Goal: Task Accomplishment & Management: Complete application form

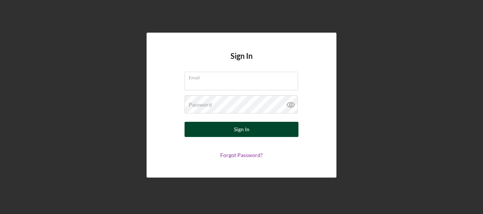
type input "[EMAIL_ADDRESS][DOMAIN_NAME]"
click at [233, 132] on button "Sign In" at bounding box center [242, 129] width 114 height 15
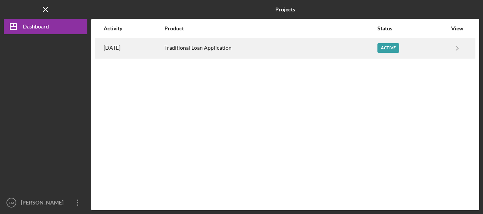
click at [387, 49] on div "Active" at bounding box center [389, 48] width 22 height 10
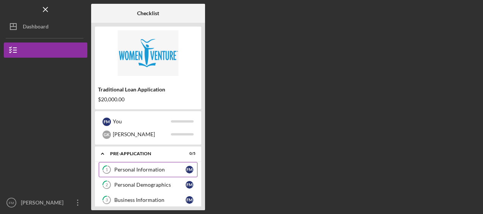
click at [148, 166] on link "1 Personal Information F M" at bounding box center [148, 169] width 99 height 15
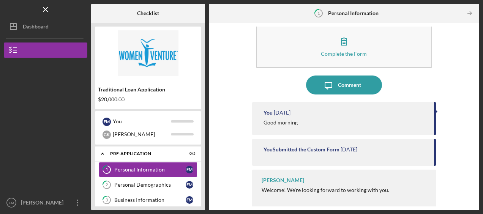
scroll to position [15, 0]
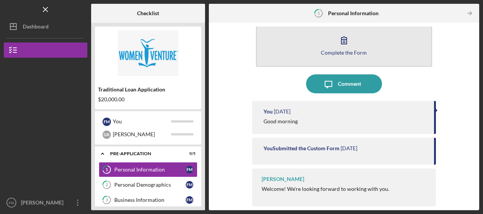
click at [352, 47] on icon "button" at bounding box center [344, 40] width 19 height 19
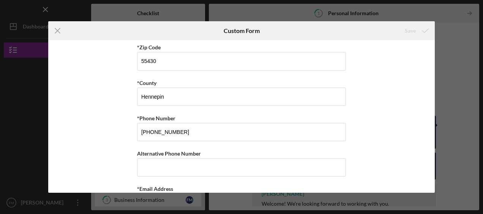
scroll to position [296, 0]
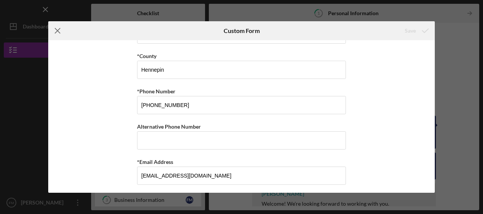
click at [54, 31] on icon "Icon/Menu Close" at bounding box center [57, 30] width 19 height 19
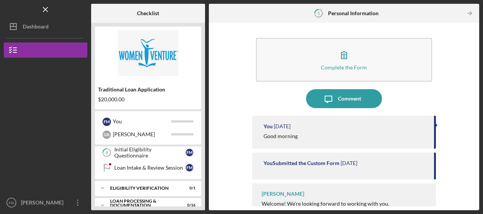
scroll to position [62, 0]
click at [157, 167] on div "Loan Intake & Review Session" at bounding box center [149, 168] width 71 height 6
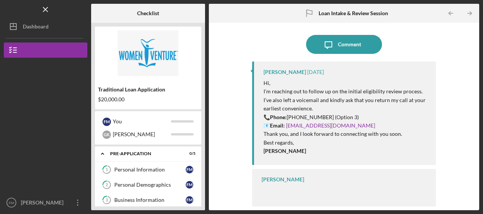
click at [210, 189] on div "Icon/Message Comment Latrina Caldwell 6 days ago Hi, I'm reaching out to follow…" at bounding box center [344, 117] width 271 height 188
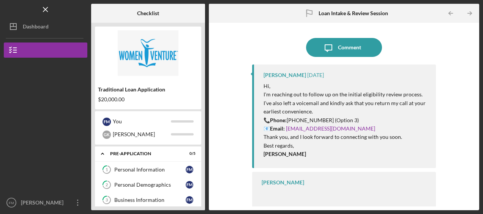
scroll to position [3, 0]
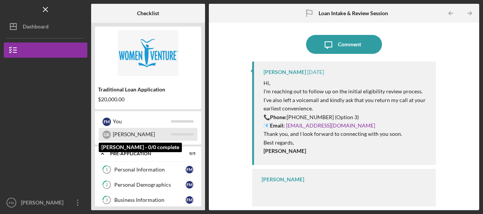
click at [125, 139] on div "[PERSON_NAME]" at bounding box center [142, 134] width 58 height 13
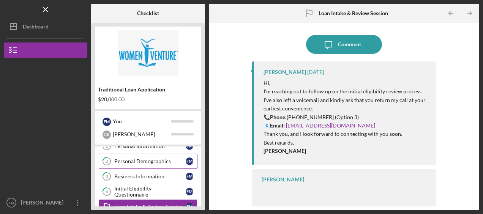
scroll to position [0, 0]
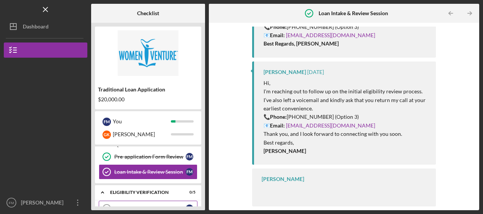
scroll to position [95, 0]
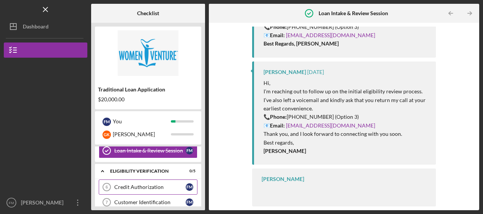
click at [140, 186] on div "Credit Authorization" at bounding box center [149, 187] width 71 height 6
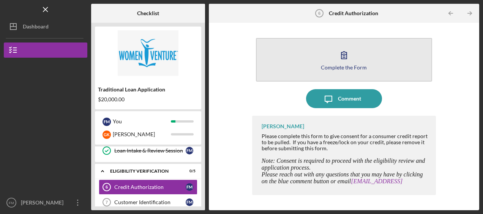
click at [354, 62] on button "Complete the Form Form" at bounding box center [344, 60] width 176 height 44
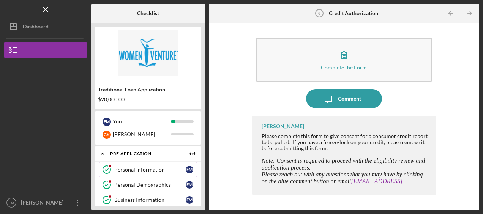
click at [154, 170] on div "Personal Information" at bounding box center [149, 170] width 71 height 6
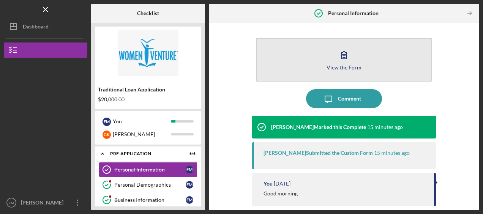
click at [320, 69] on button "View the Form Form" at bounding box center [344, 60] width 176 height 44
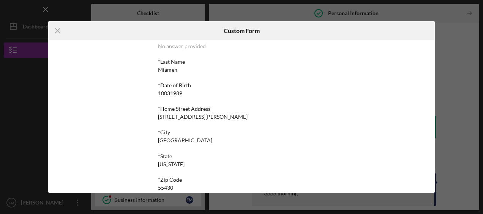
scroll to position [68, 0]
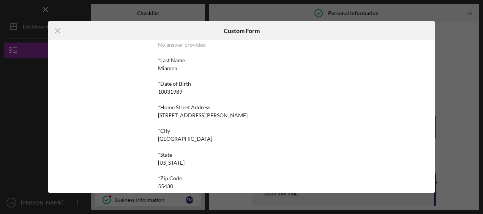
click at [208, 110] on div "*Home Street Address" at bounding box center [241, 108] width 167 height 6
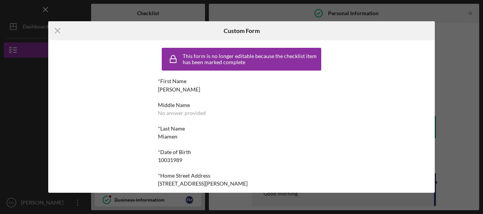
scroll to position [171, 0]
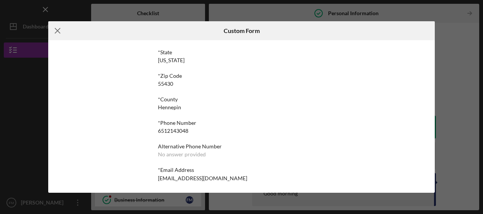
click at [54, 33] on icon "Icon/Menu Close" at bounding box center [57, 30] width 19 height 19
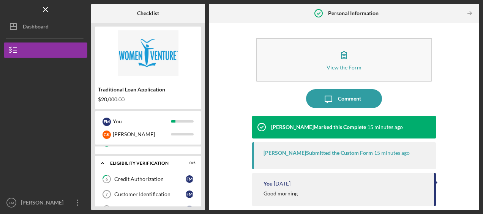
scroll to position [103, 0]
click at [151, 177] on div "Credit Authorization" at bounding box center [149, 180] width 71 height 6
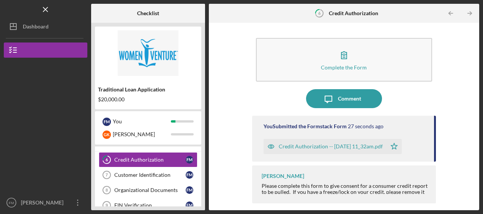
scroll to position [123, 0]
click at [154, 172] on div "Customer Identification" at bounding box center [149, 175] width 71 height 6
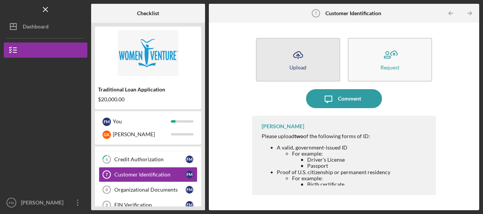
click at [302, 54] on icon "Icon/Upload" at bounding box center [298, 55] width 19 height 19
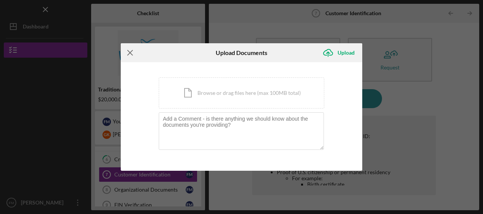
click at [133, 54] on icon "Icon/Menu Close" at bounding box center [130, 52] width 19 height 19
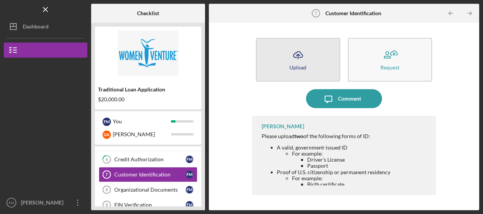
click at [293, 56] on icon "Icon/Upload" at bounding box center [298, 55] width 19 height 19
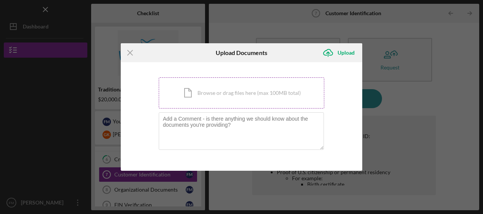
click at [204, 97] on div "Icon/Document Browse or drag files here (max 100MB total) Tap to choose files o…" at bounding box center [242, 93] width 166 height 31
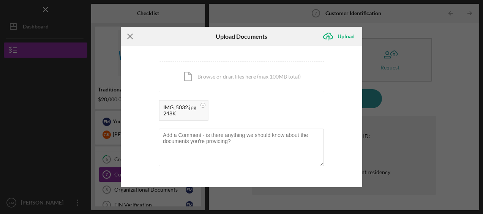
click at [135, 35] on icon "Icon/Menu Close" at bounding box center [130, 36] width 19 height 19
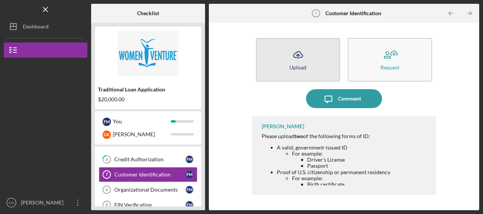
click at [300, 60] on icon "Icon/Upload" at bounding box center [298, 55] width 19 height 19
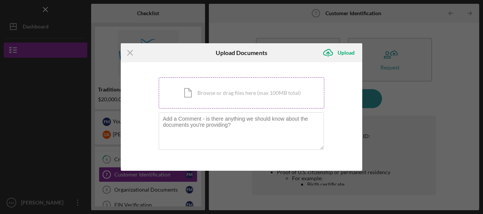
click at [217, 94] on div "Icon/Document Browse or drag files here (max 100MB total) Tap to choose files o…" at bounding box center [242, 93] width 166 height 31
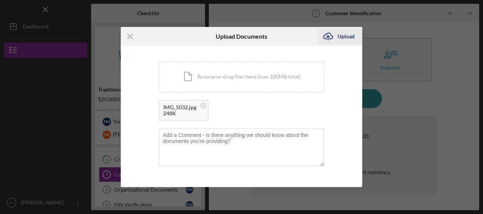
click at [347, 32] on div "Upload" at bounding box center [346, 36] width 17 height 15
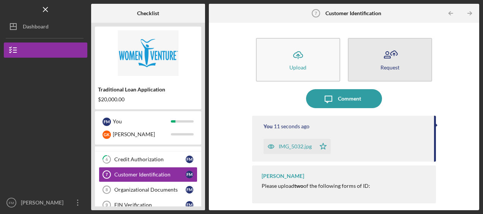
click at [392, 62] on icon "button" at bounding box center [390, 55] width 19 height 19
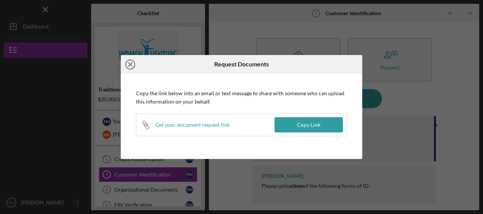
click at [125, 68] on icon "Icon/Close" at bounding box center [130, 64] width 19 height 19
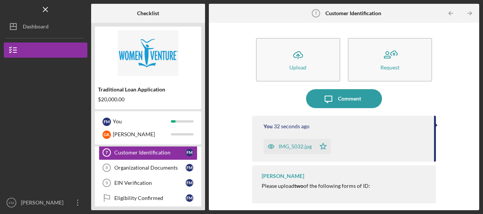
scroll to position [144, 0]
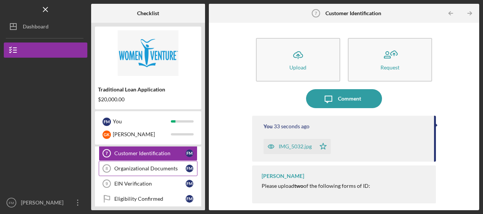
click at [147, 166] on div "Organizational Documents" at bounding box center [149, 169] width 71 height 6
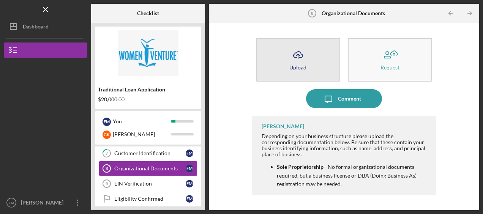
click at [300, 63] on icon "Icon/Upload" at bounding box center [298, 55] width 19 height 19
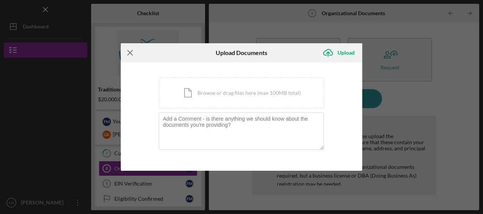
click at [131, 54] on line at bounding box center [130, 53] width 5 height 5
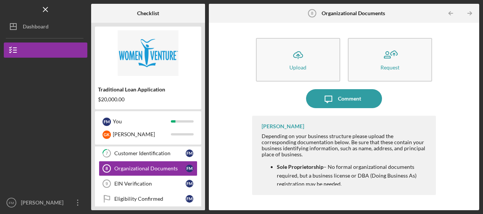
click at [285, 143] on div "Depending on your business structure please upload the corresponding documentat…" at bounding box center [345, 145] width 167 height 24
click at [127, 177] on link "EIN Verification 9 EIN Verification F M" at bounding box center [148, 183] width 99 height 15
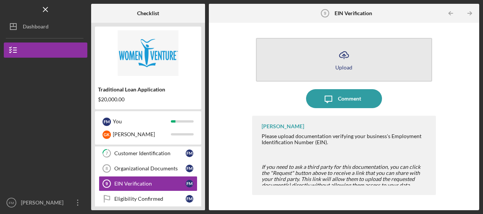
click at [343, 49] on icon "Icon/Upload" at bounding box center [344, 55] width 19 height 19
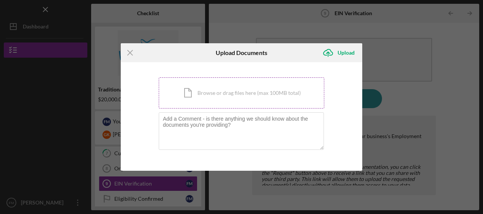
click at [187, 94] on div "Icon/Document Browse or drag files here (max 100MB total) Tap to choose files o…" at bounding box center [242, 93] width 166 height 31
click at [132, 49] on icon "Icon/Menu Close" at bounding box center [130, 52] width 19 height 19
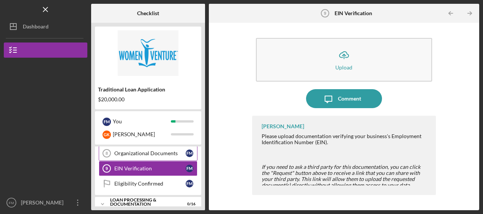
scroll to position [184, 0]
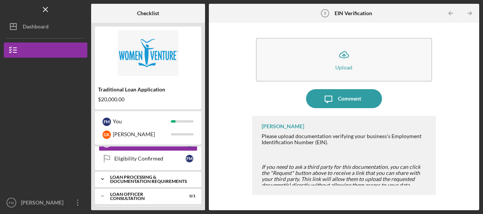
click at [153, 176] on div "Loan Processing & Documentation Requirements" at bounding box center [151, 179] width 82 height 9
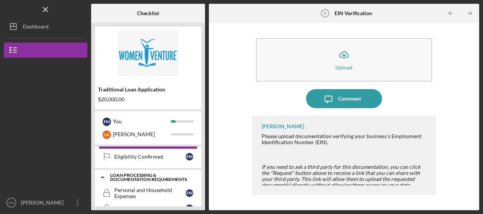
scroll to position [187, 0]
click at [106, 175] on icon "Icon/Expander" at bounding box center [102, 177] width 15 height 15
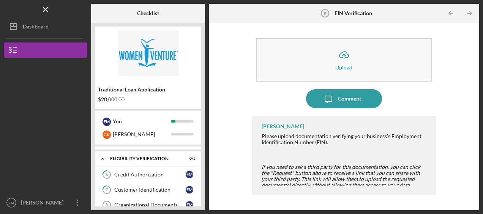
scroll to position [107, 0]
click at [160, 172] on div "Credit Authorization" at bounding box center [149, 175] width 71 height 6
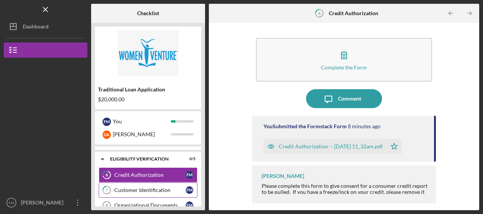
click at [141, 187] on div "Customer Identification" at bounding box center [149, 190] width 71 height 6
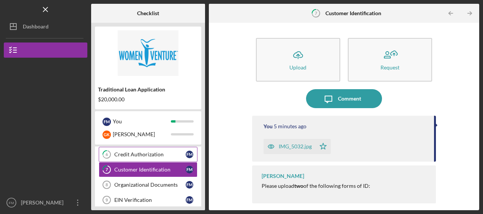
scroll to position [128, 0]
click at [161, 182] on div "Organizational Documents" at bounding box center [149, 185] width 71 height 6
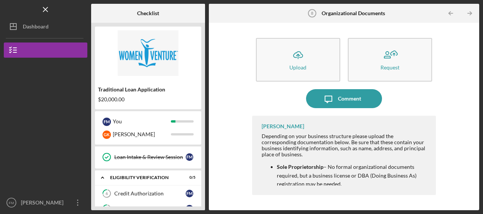
scroll to position [89, 0]
click at [101, 174] on icon "Icon/Expander" at bounding box center [102, 177] width 15 height 15
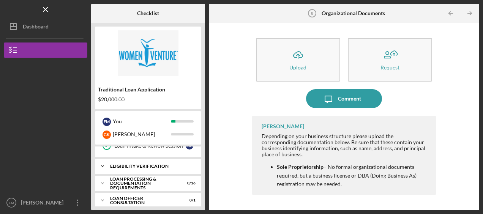
scroll to position [102, 0]
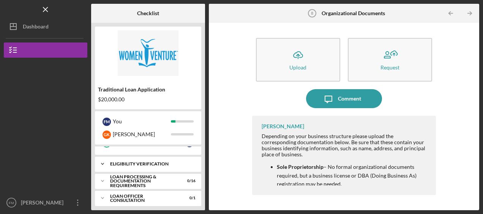
click at [105, 163] on icon "Icon/Expander" at bounding box center [102, 164] width 15 height 15
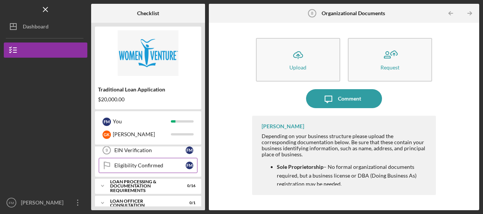
scroll to position [178, 0]
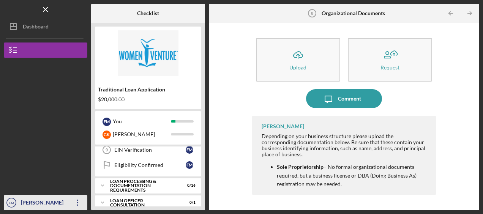
click at [79, 206] on icon "Icon/Overflow" at bounding box center [77, 202] width 19 height 19
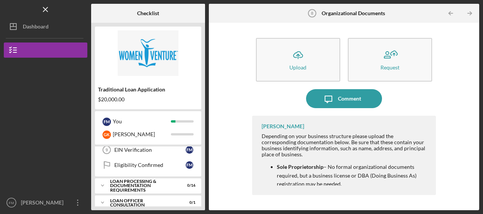
click at [65, 119] on div at bounding box center [46, 92] width 84 height 69
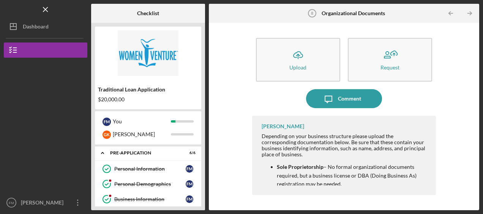
scroll to position [0, 0]
click at [103, 153] on icon "Icon/Expander" at bounding box center [102, 153] width 15 height 15
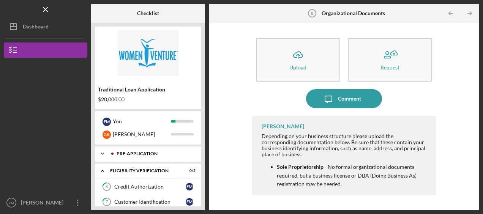
scroll to position [16, 0]
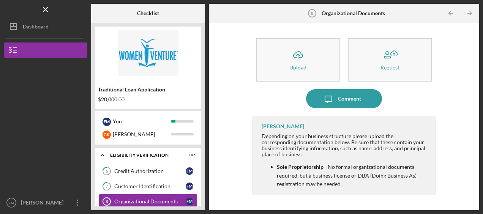
click at [103, 153] on icon "Icon/Expander" at bounding box center [102, 155] width 15 height 15
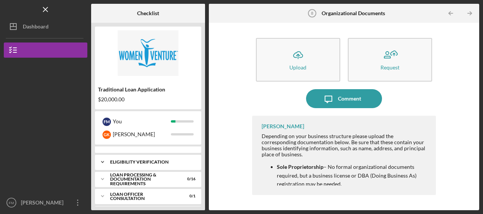
scroll to position [0, 0]
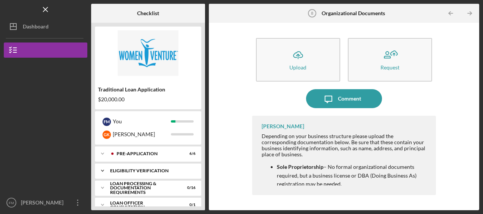
click at [151, 172] on div "Eligibility Verification" at bounding box center [151, 171] width 82 height 5
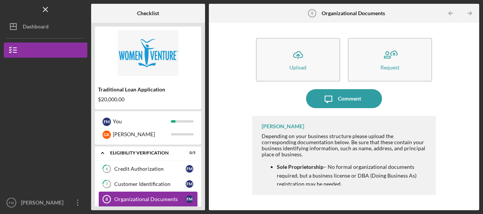
scroll to position [17, 0]
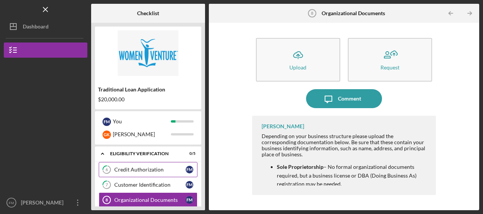
click at [157, 170] on div "Credit Authorization" at bounding box center [149, 170] width 71 height 6
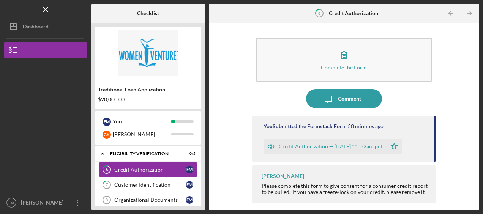
click at [351, 146] on div "Credit Authorization -- [DATE] 11_32am.pdf" at bounding box center [331, 147] width 104 height 6
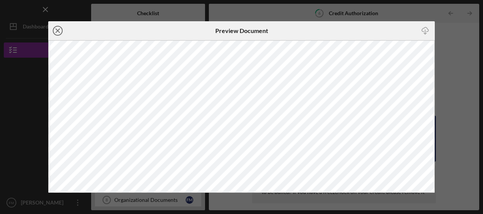
click at [57, 31] on line at bounding box center [58, 31] width 4 height 4
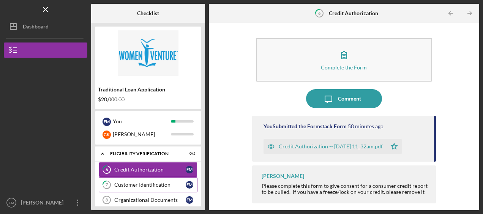
click at [132, 186] on div "Customer Identification" at bounding box center [149, 185] width 71 height 6
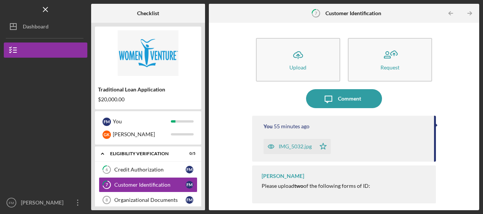
click at [304, 147] on div "IMG_5032.jpg" at bounding box center [295, 147] width 33 height 6
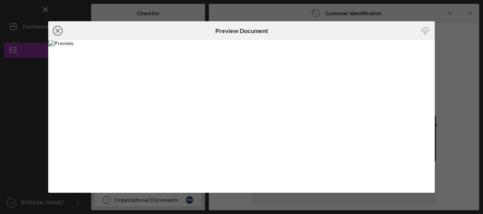
click at [58, 34] on icon "Icon/Close" at bounding box center [57, 30] width 19 height 19
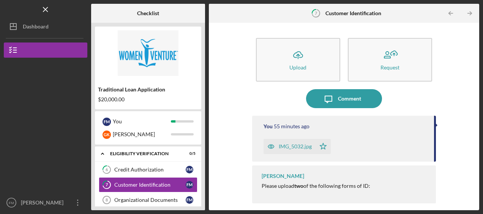
click at [438, 127] on div at bounding box center [437, 126] width 2 height 4
click at [427, 134] on div "You 55 minutes ago IMG_5032.jpg Icon/Star" at bounding box center [344, 139] width 184 height 46
click at [436, 124] on div "You 55 minutes ago IMG_5032.jpg Icon/Star" at bounding box center [344, 139] width 184 height 46
click at [317, 188] on div "Please upload two of the following forms of ID:" at bounding box center [345, 186] width 167 height 6
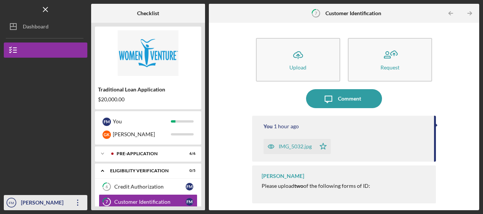
click at [81, 206] on icon "Icon/Overflow" at bounding box center [77, 202] width 19 height 19
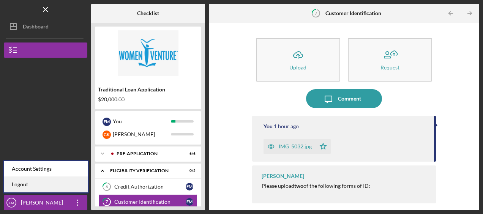
click at [49, 187] on link "Logout" at bounding box center [46, 185] width 84 height 16
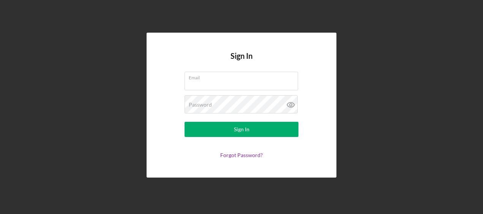
type input "[EMAIL_ADDRESS][DOMAIN_NAME]"
